Goal: Transaction & Acquisition: Purchase product/service

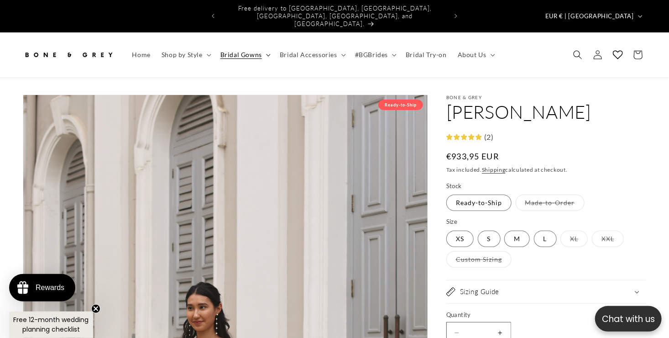
click at [256, 51] on span "Bridal Gowns" at bounding box center [241, 55] width 42 height 8
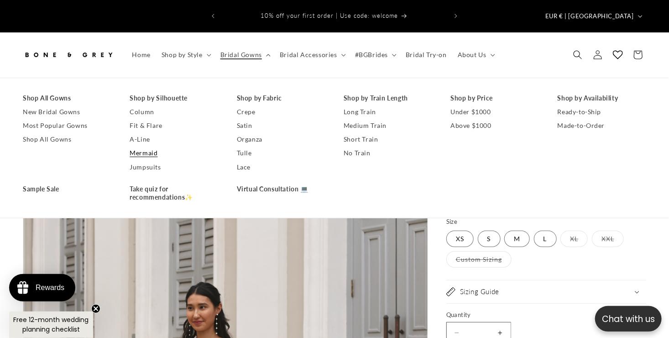
click at [150, 146] on link "Mermaid" at bounding box center [174, 153] width 88 height 14
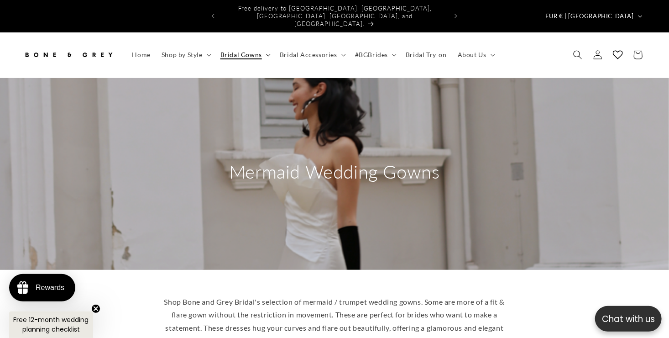
click at [260, 51] on span "Bridal Gowns" at bounding box center [241, 55] width 42 height 8
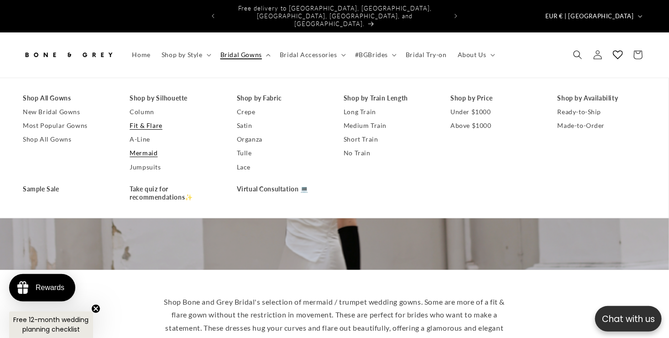
click at [144, 119] on link "Fit & Flare" at bounding box center [174, 126] width 88 height 14
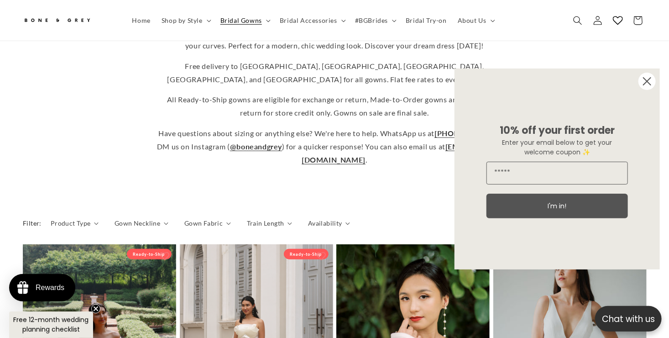
scroll to position [586, 0]
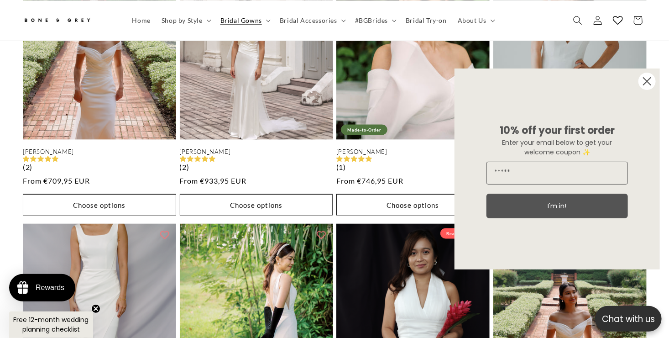
click at [646, 80] on icon "Close dialog" at bounding box center [646, 81] width 7 height 7
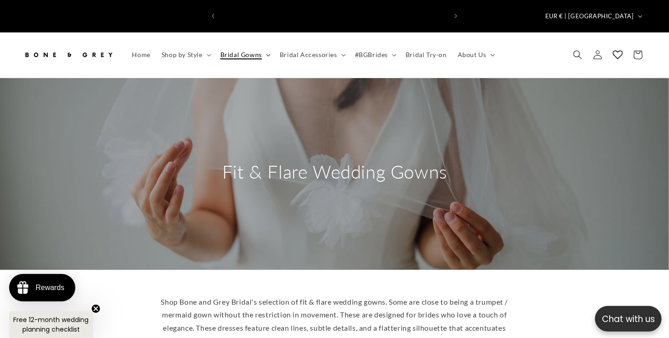
scroll to position [0, 226]
click at [267, 45] on summary "Bridal Gowns" at bounding box center [244, 54] width 59 height 19
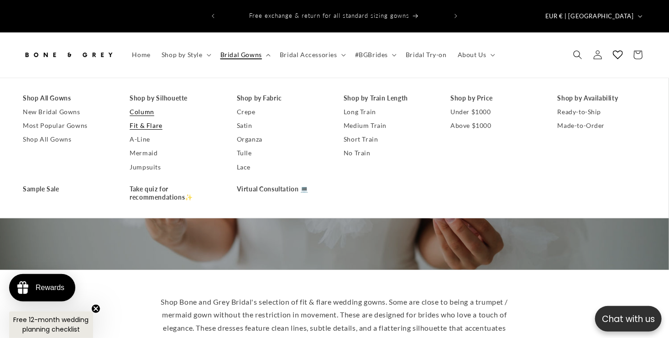
click at [143, 105] on link "Column" at bounding box center [174, 112] width 88 height 14
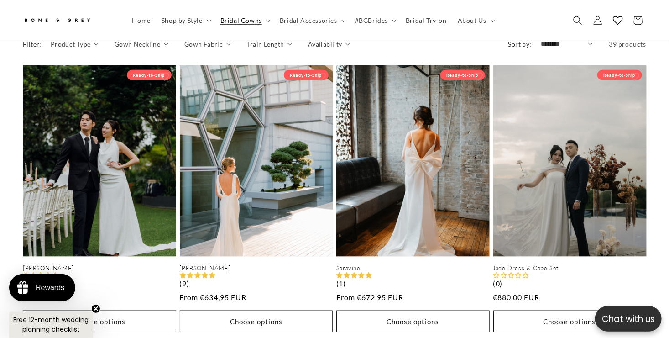
drag, startPoint x: 668, startPoint y: 74, endPoint x: 672, endPoint y: 82, distance: 9.2
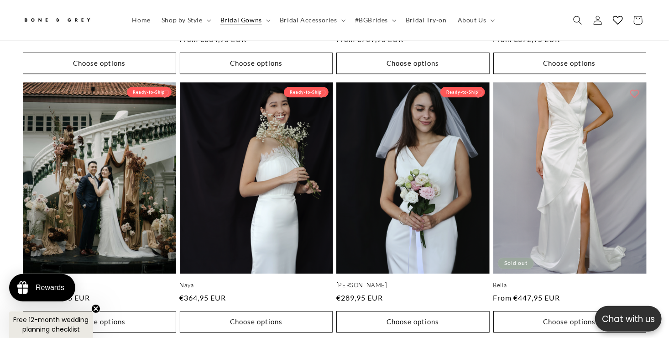
scroll to position [0, 226]
drag, startPoint x: 668, startPoint y: 176, endPoint x: 670, endPoint y: 186, distance: 9.8
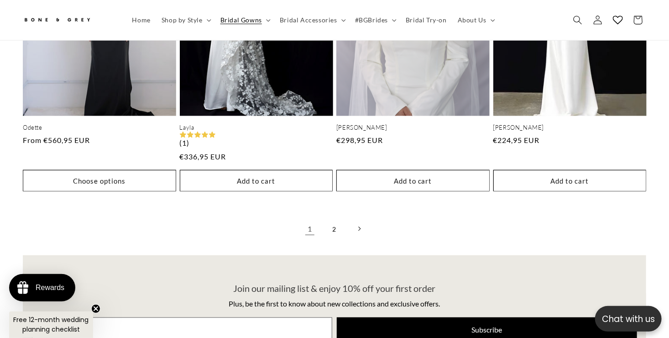
scroll to position [1958, 0]
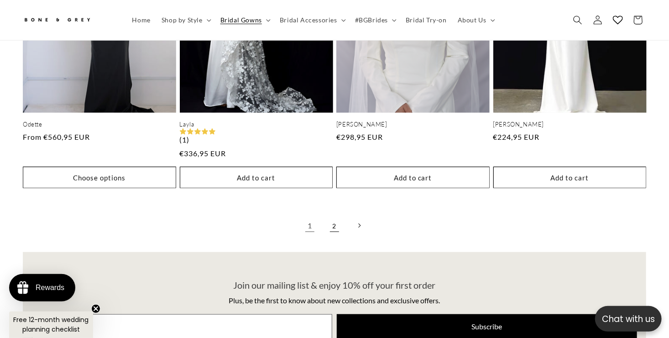
click at [335, 215] on link "2" at bounding box center [334, 225] width 20 height 20
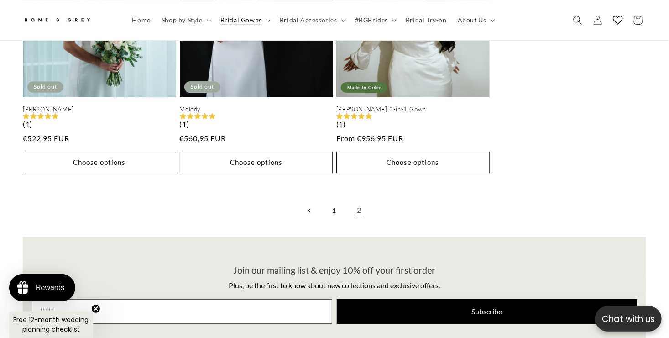
scroll to position [1373, 0]
